Goal: Task Accomplishment & Management: Complete application form

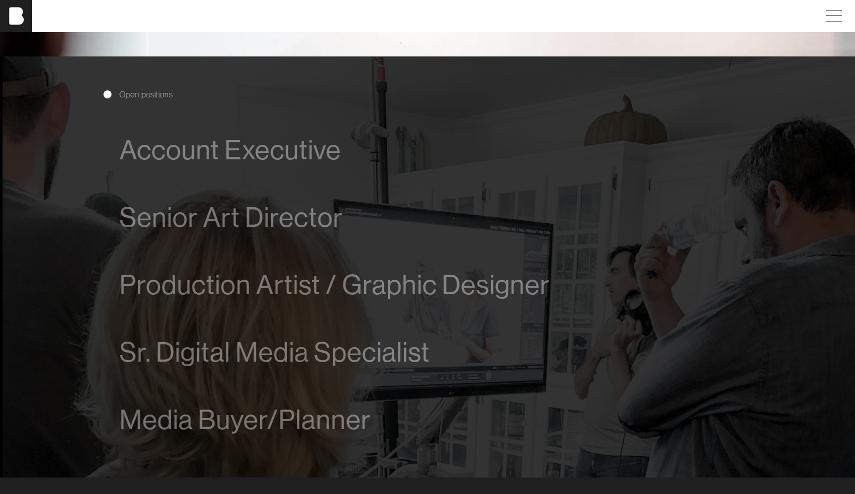
scroll to position [543, 0]
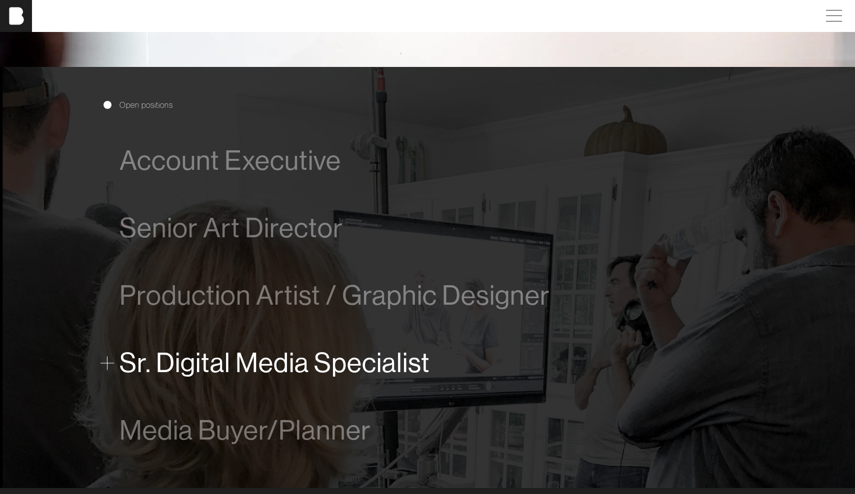
click at [210, 355] on span "Sr. Digital Media Specialist" at bounding box center [274, 363] width 310 height 30
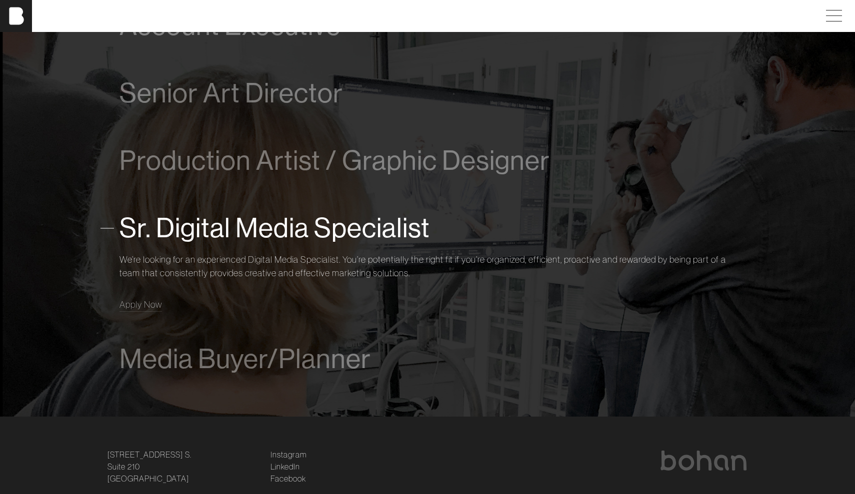
scroll to position [699, 0]
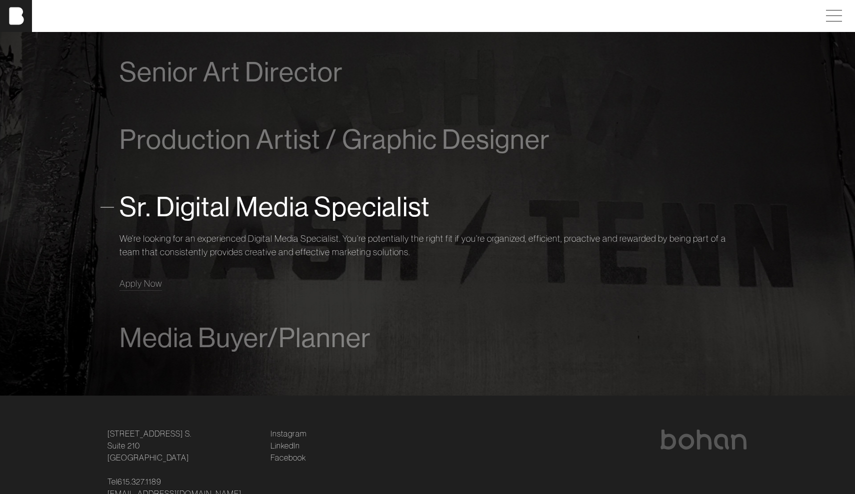
click at [205, 222] on span "Sr. Digital Media Specialist" at bounding box center [274, 207] width 310 height 30
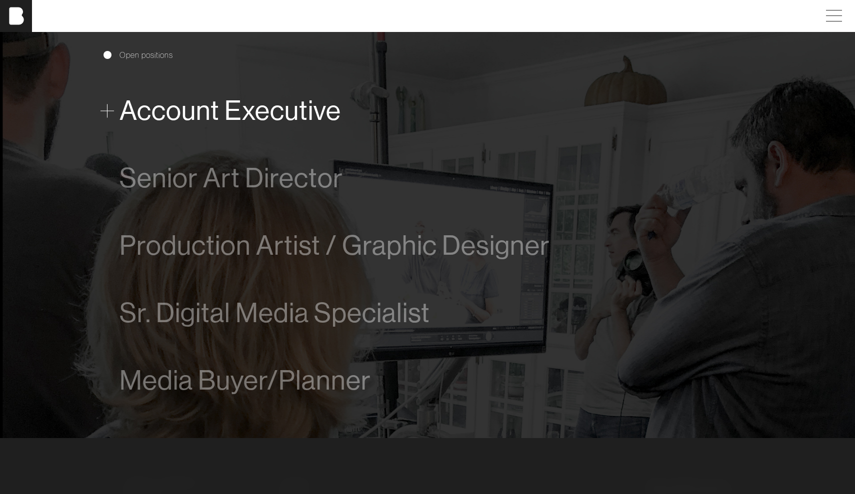
click at [207, 116] on span "Account Executive" at bounding box center [229, 110] width 221 height 30
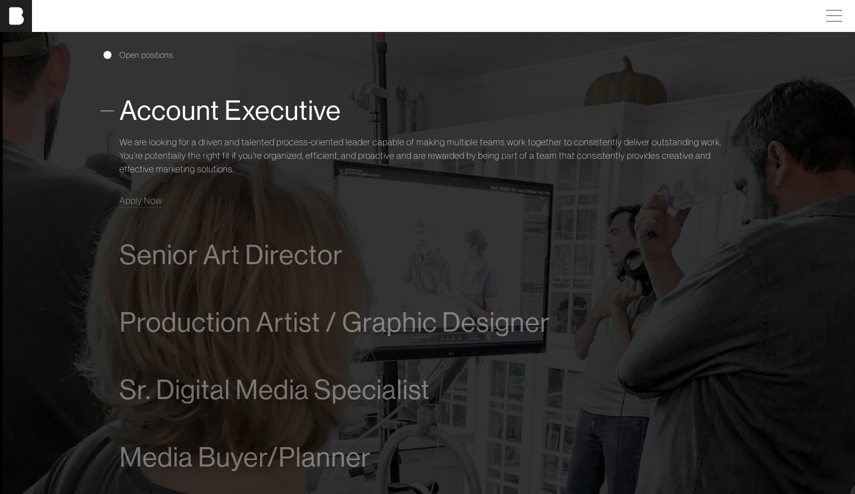
scroll to position [634, 0]
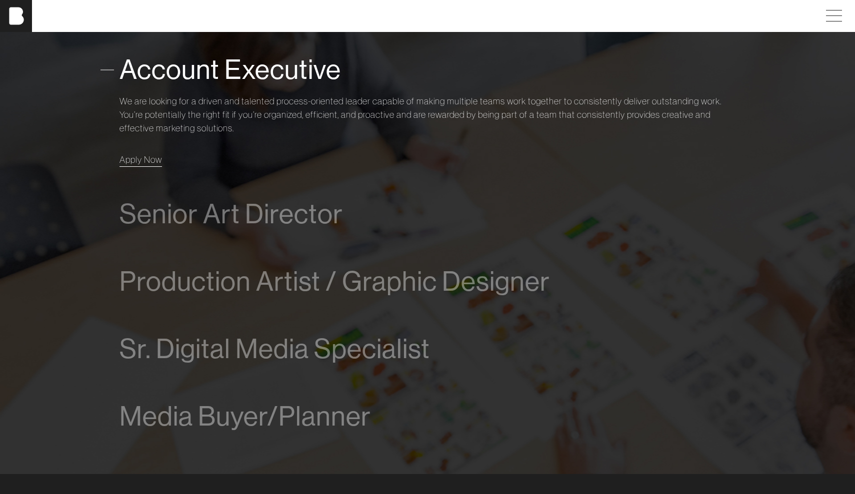
click at [144, 156] on span "Apply Now" at bounding box center [140, 159] width 42 height 11
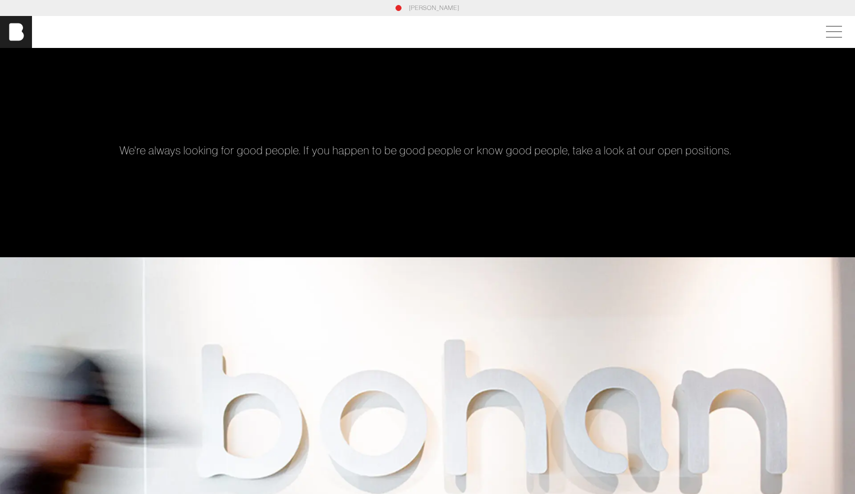
scroll to position [0, 0]
click at [661, 35] on span at bounding box center [831, 32] width 23 height 18
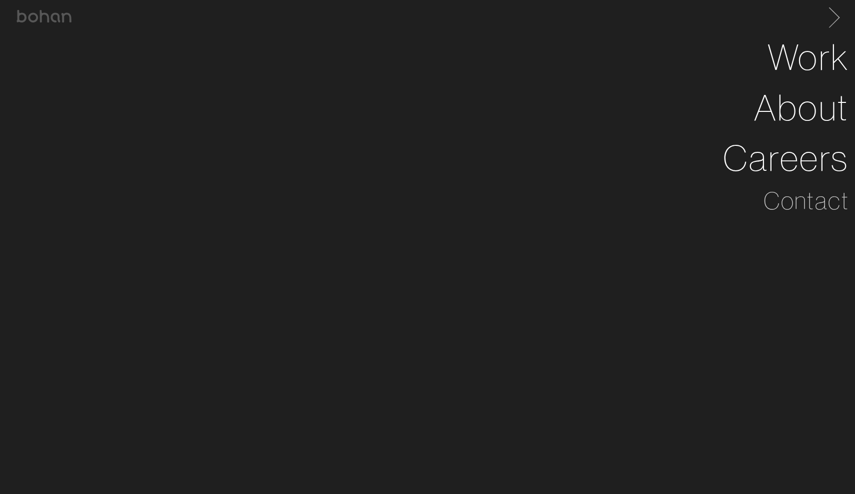
click at [661, 21] on span at bounding box center [832, 16] width 20 height 16
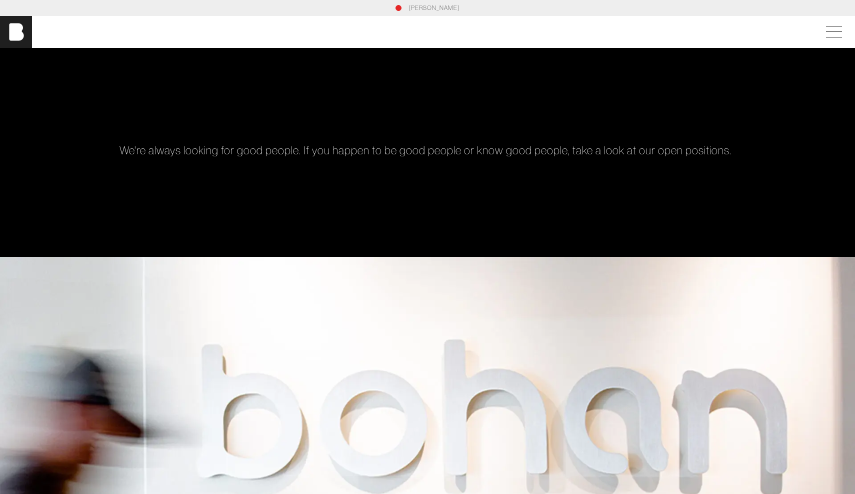
click at [425, 8] on link "[PERSON_NAME]" at bounding box center [434, 7] width 50 height 9
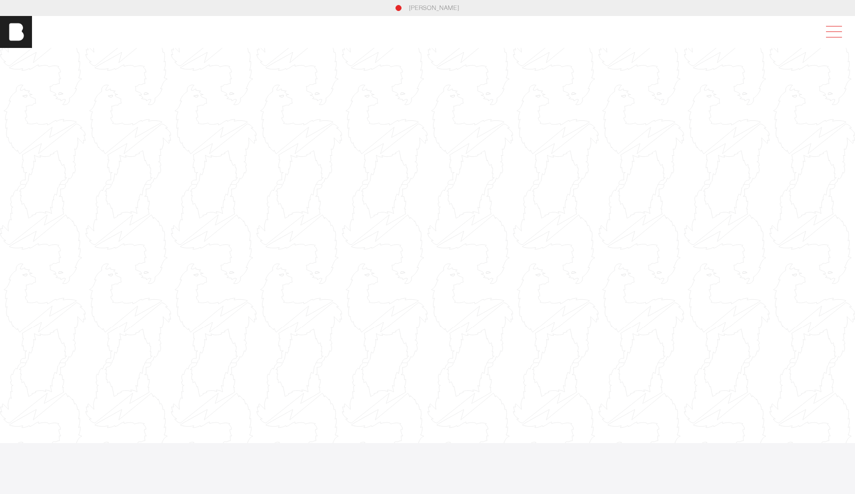
click at [829, 31] on span at bounding box center [834, 31] width 16 height 0
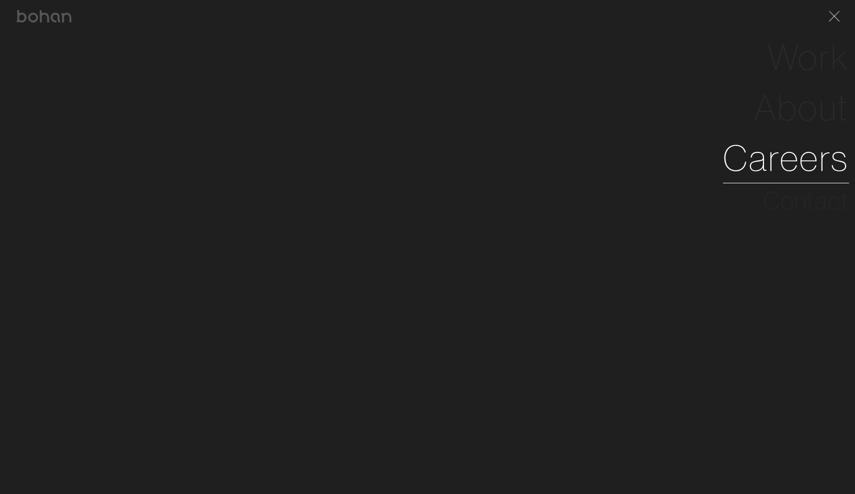
click at [821, 153] on link "Careers" at bounding box center [786, 158] width 126 height 50
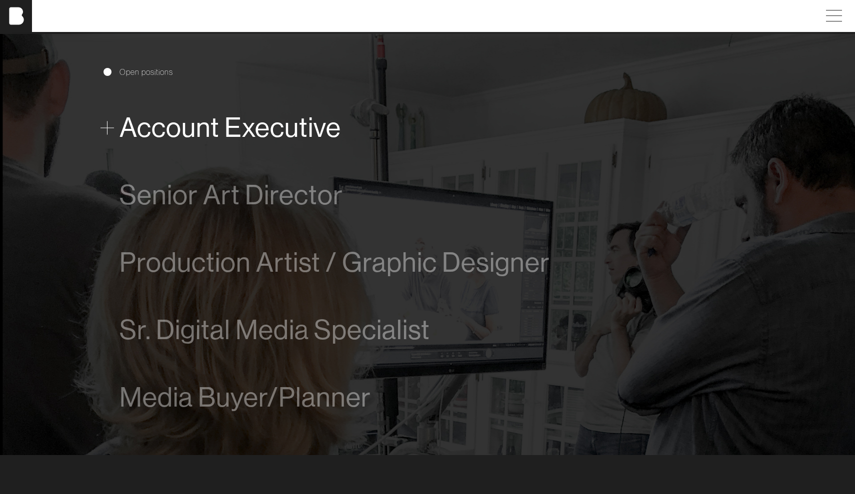
click at [198, 119] on span "Account Executive" at bounding box center [229, 127] width 221 height 30
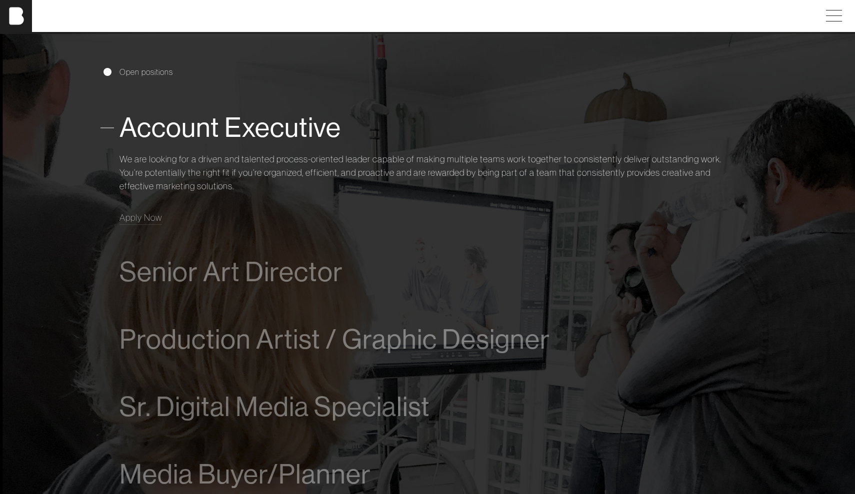
scroll to position [620, 0]
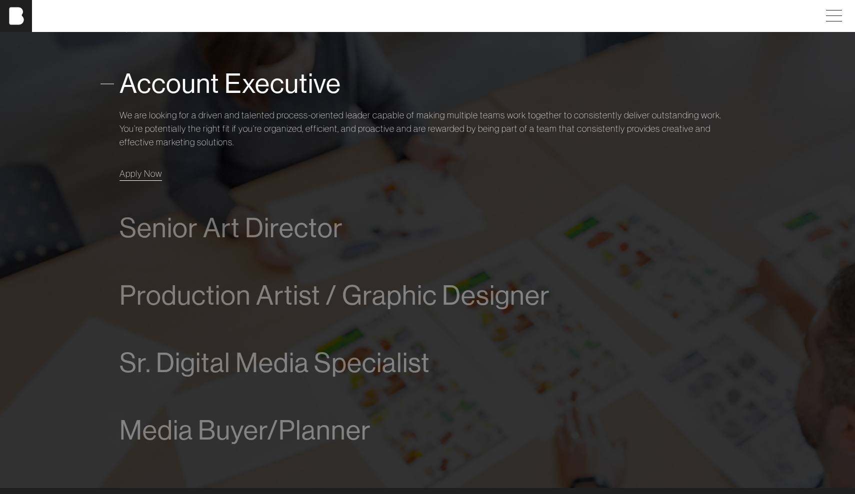
click at [146, 173] on span "Apply Now" at bounding box center [140, 173] width 42 height 11
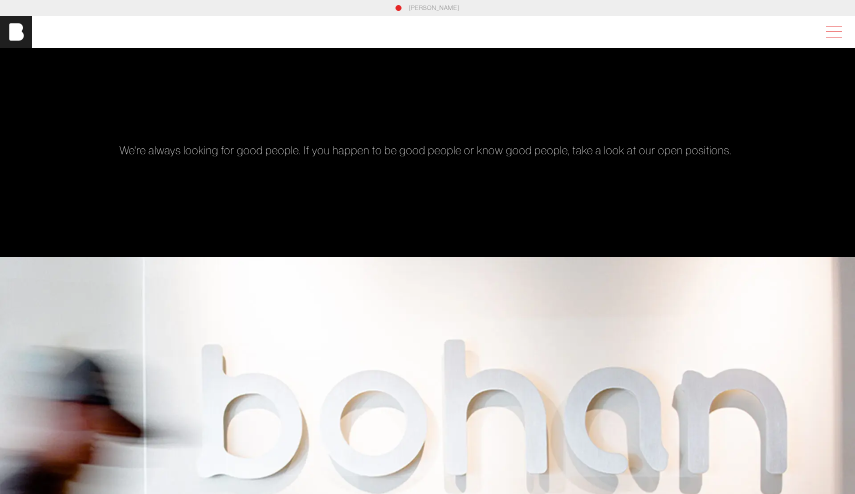
scroll to position [0, 0]
click at [837, 26] on span at bounding box center [831, 32] width 23 height 18
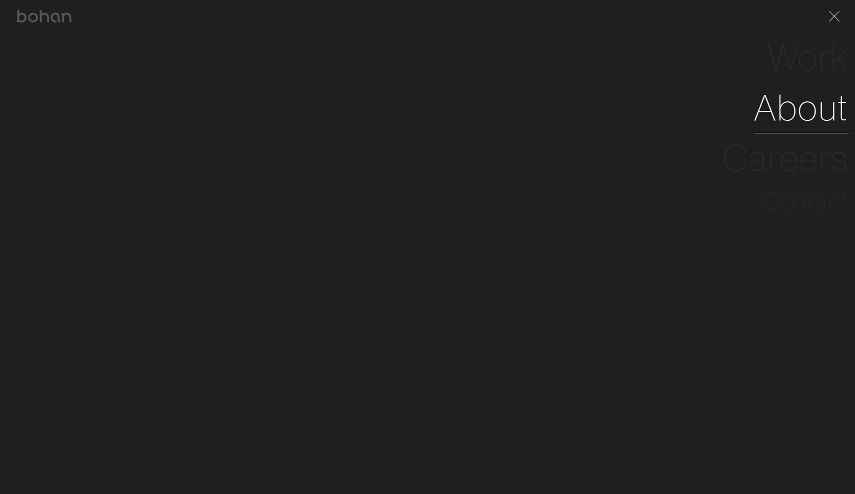
click at [796, 112] on link "About" at bounding box center [801, 107] width 95 height 50
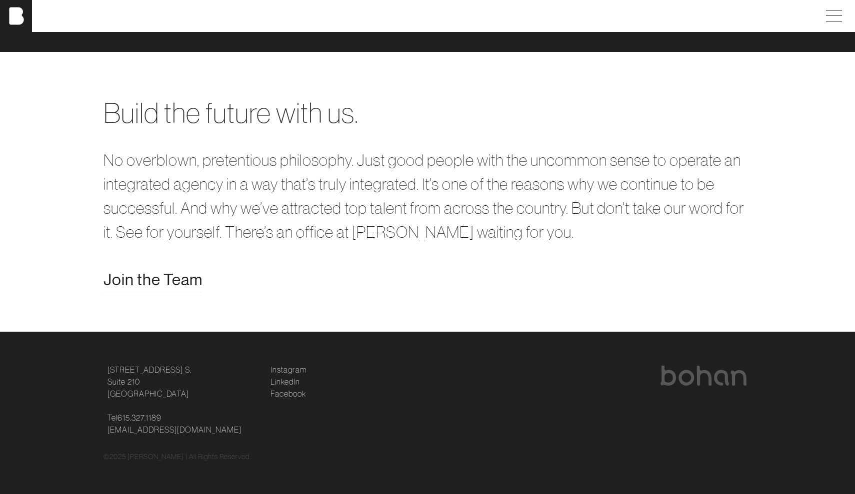
scroll to position [1995, 0]
click at [132, 271] on span "Join the Team" at bounding box center [152, 280] width 99 height 24
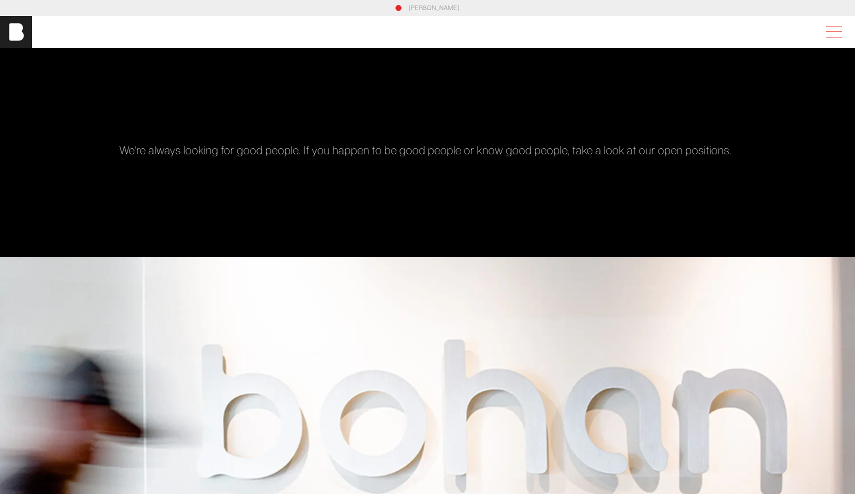
click at [834, 34] on span at bounding box center [831, 32] width 23 height 18
